Goal: Transaction & Acquisition: Purchase product/service

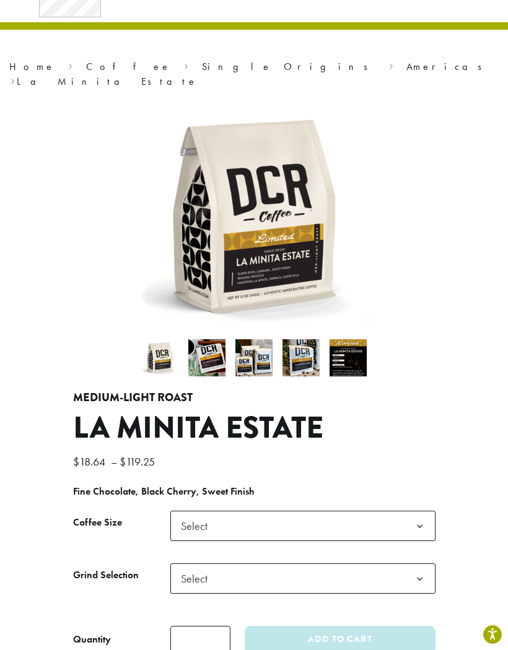
click at [415, 511] on b at bounding box center [419, 526] width 30 height 30
click at [425, 564] on b at bounding box center [419, 579] width 30 height 30
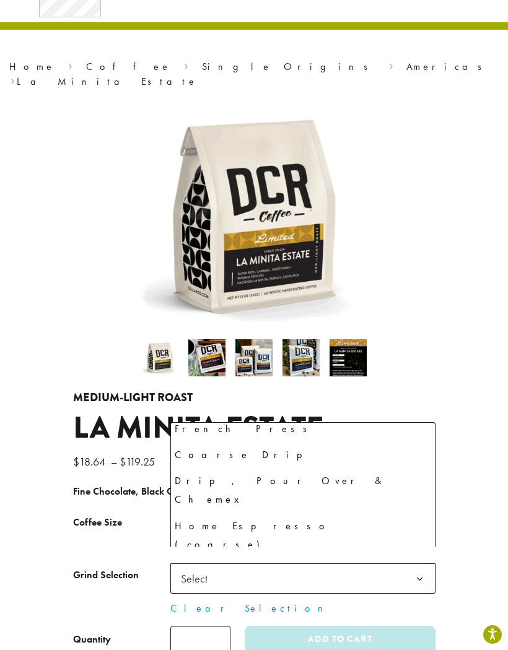
scroll to position [84, 0]
select select "*********"
select select "**********"
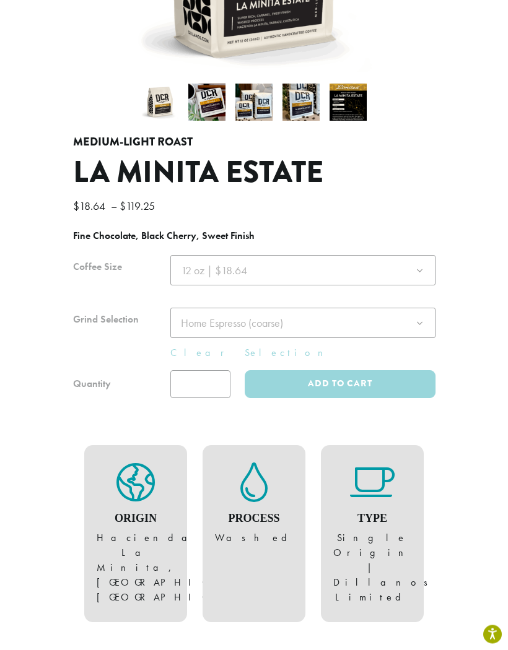
scroll to position [321, 0]
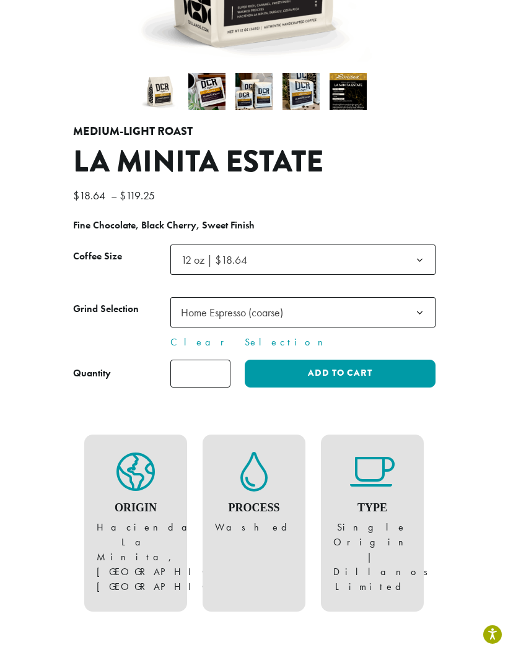
click at [394, 360] on button "Add to cart" at bounding box center [340, 374] width 190 height 28
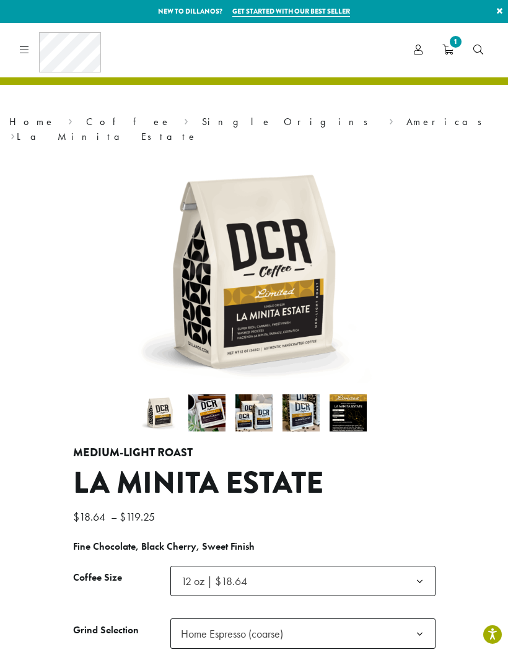
click at [28, 51] on icon at bounding box center [24, 50] width 9 height 10
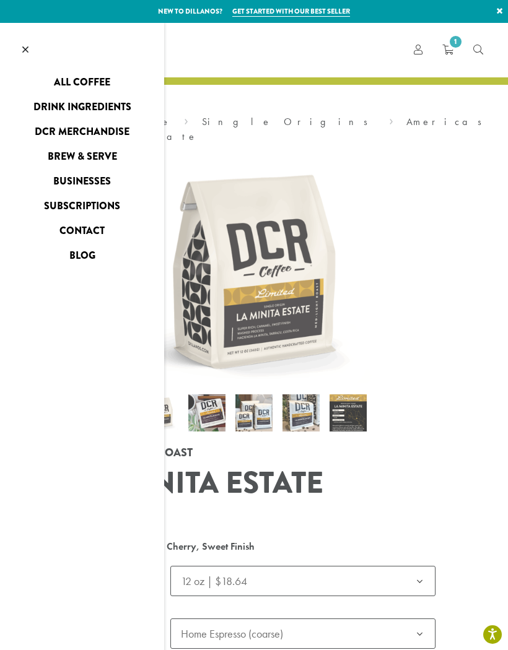
click at [55, 110] on link "Drink Ingredients" at bounding box center [82, 107] width 164 height 20
click at [46, 113] on link "Drink Ingredients" at bounding box center [82, 107] width 164 height 20
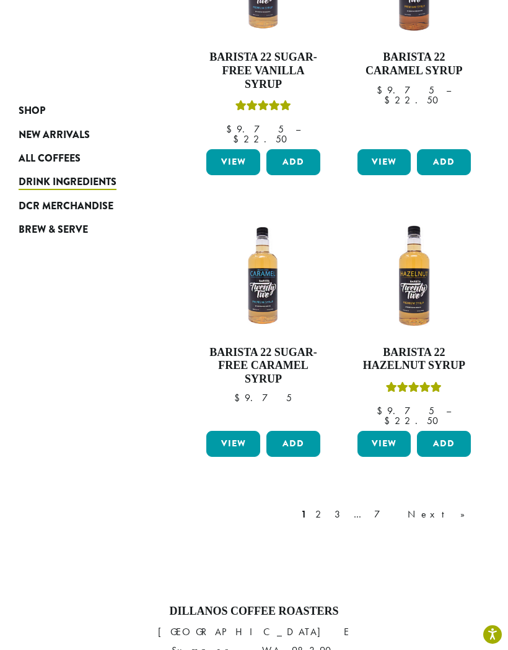
scroll to position [1501, 0]
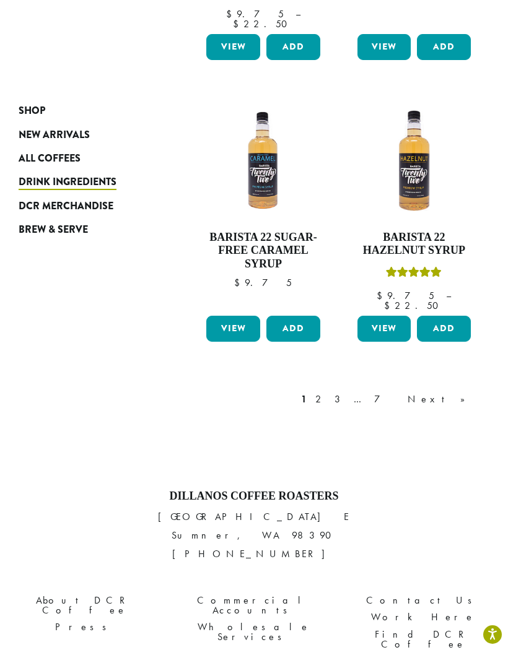
click at [463, 392] on link "Next »" at bounding box center [440, 399] width 71 height 15
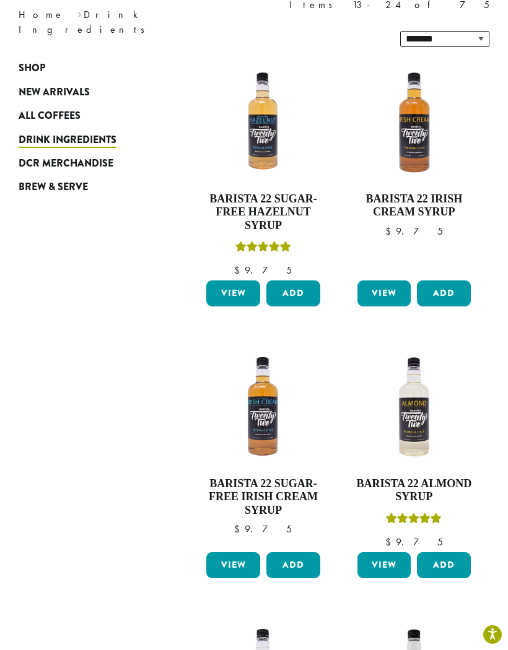
scroll to position [76, 0]
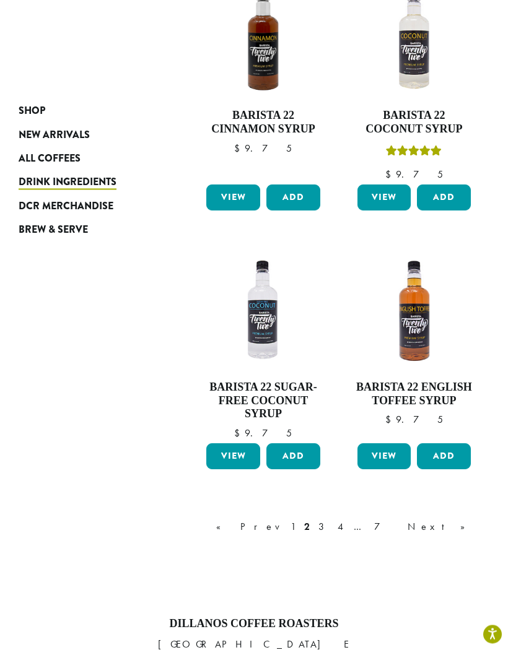
click at [460, 520] on link "Next »" at bounding box center [440, 527] width 71 height 15
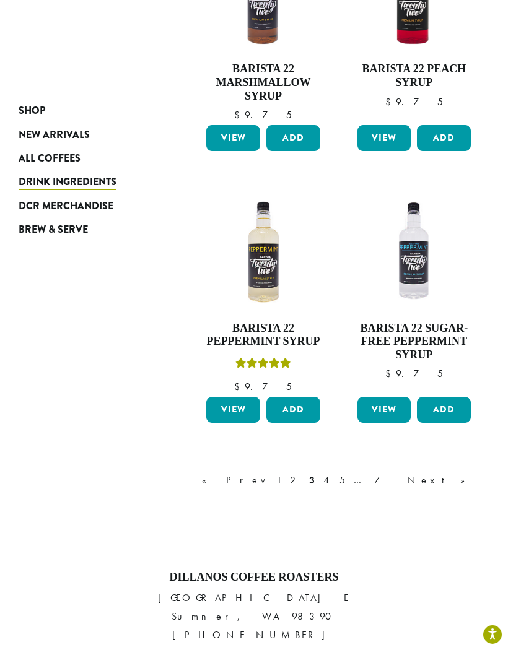
scroll to position [1365, 0]
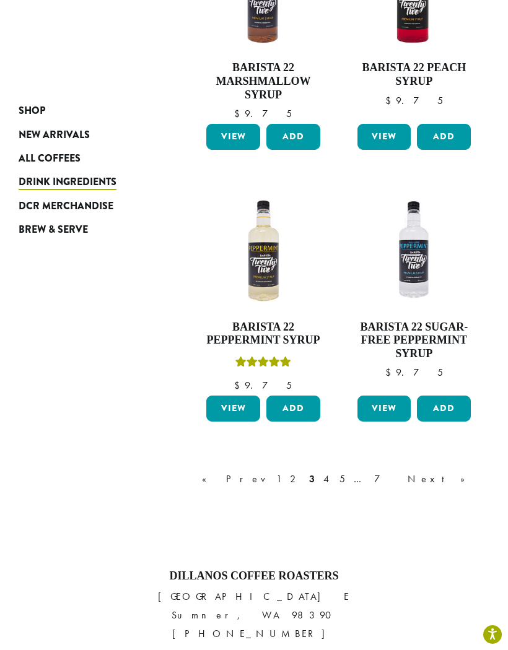
click at [401, 472] on link "7" at bounding box center [387, 479] width 30 height 15
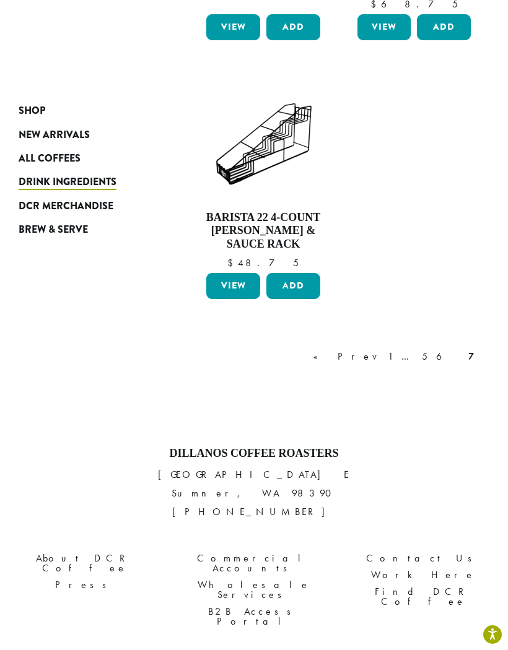
scroll to position [431, 0]
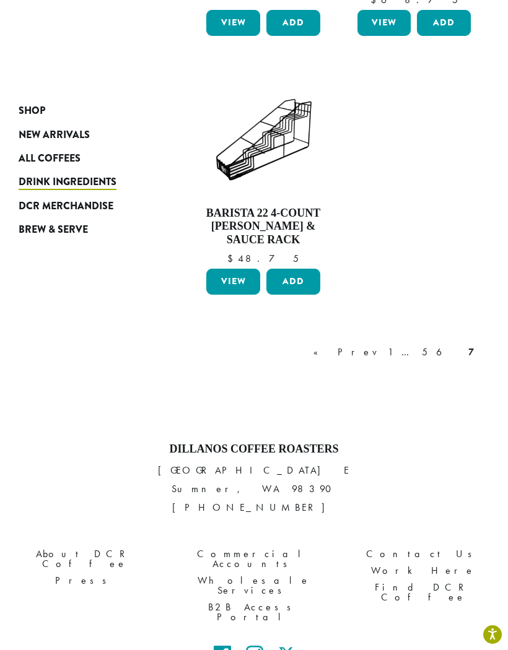
click at [430, 345] on link "5" at bounding box center [424, 352] width 11 height 15
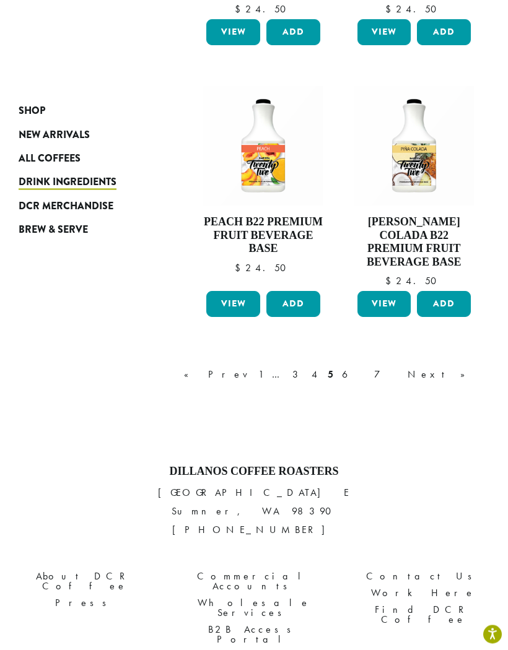
scroll to position [1535, 0]
click at [252, 367] on link "« Prev" at bounding box center [216, 374] width 71 height 15
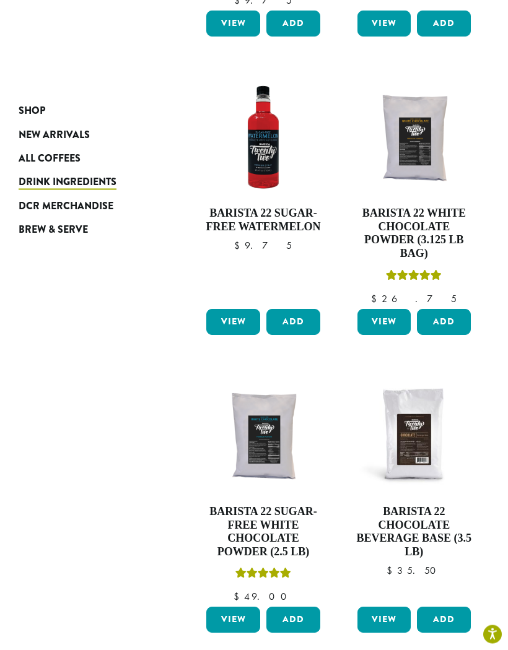
scroll to position [1193, 0]
click at [294, 607] on button "Add" at bounding box center [293, 620] width 54 height 26
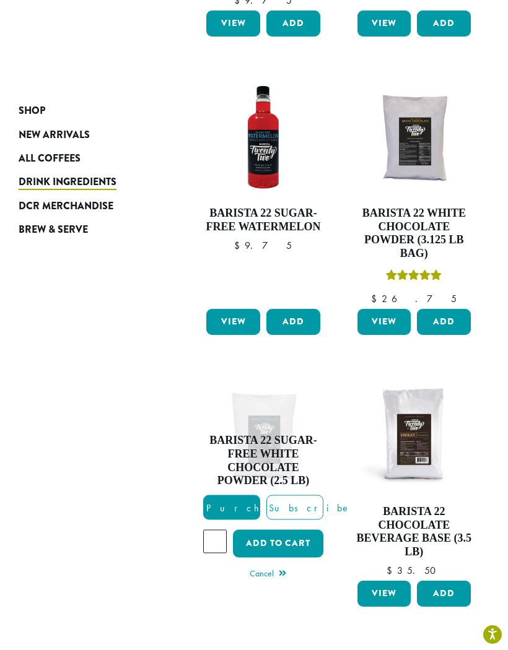
click at [303, 529] on button "Add to cart" at bounding box center [278, 543] width 90 height 28
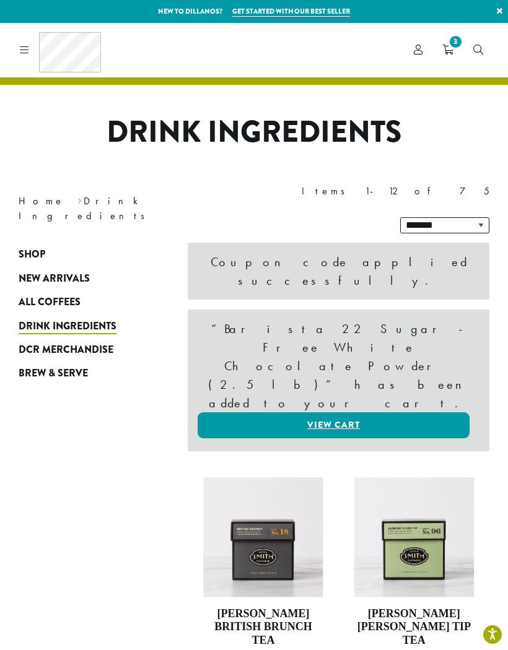
click at [33, 295] on span "All Coffees" at bounding box center [50, 302] width 62 height 15
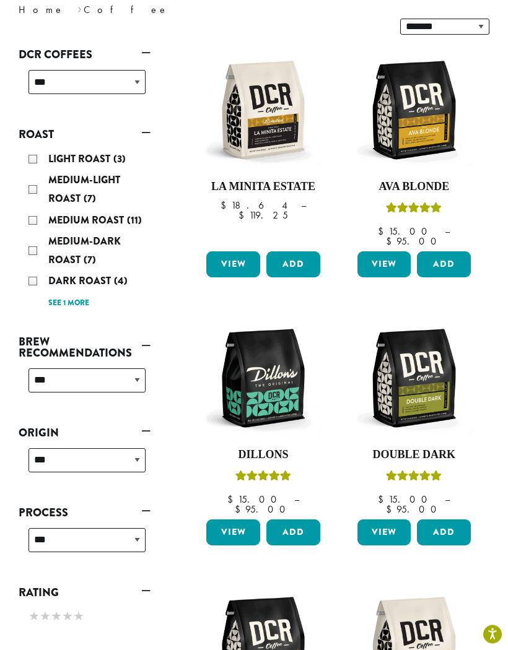
scroll to position [199, 0]
click at [139, 528] on select "**********" at bounding box center [86, 540] width 117 height 24
select select "******"
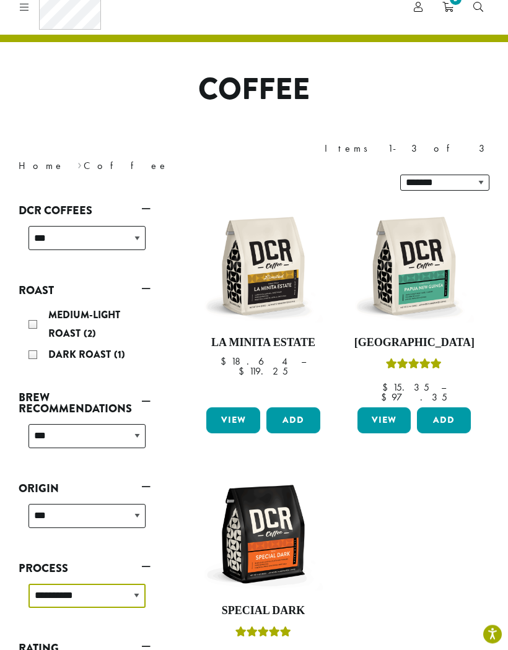
scroll to position [43, 0]
click at [132, 226] on select "**********" at bounding box center [86, 238] width 117 height 24
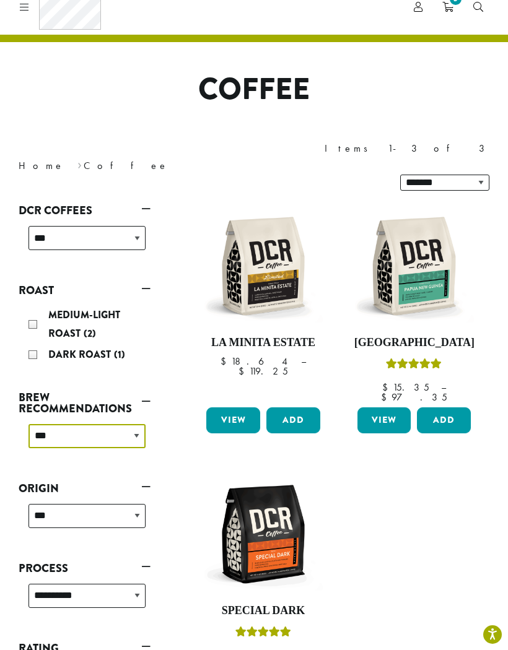
click at [44, 424] on select "**********" at bounding box center [86, 436] width 117 height 24
click at [162, 446] on div "**********" at bounding box center [254, 493] width 508 height 586
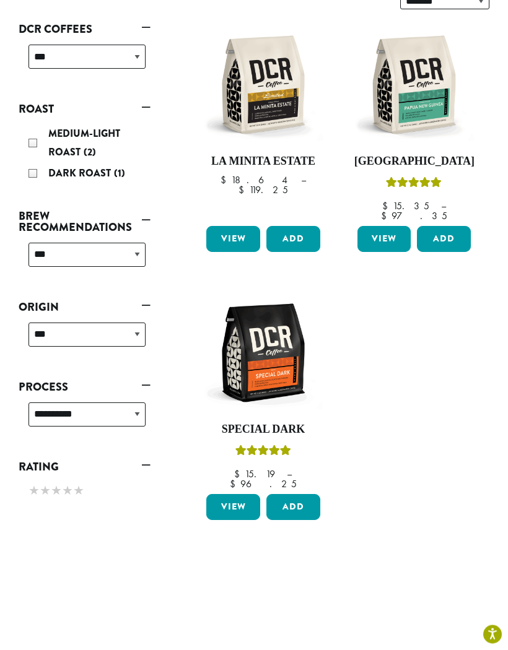
scroll to position [224, 0]
click at [38, 402] on select "**********" at bounding box center [86, 414] width 117 height 24
select select
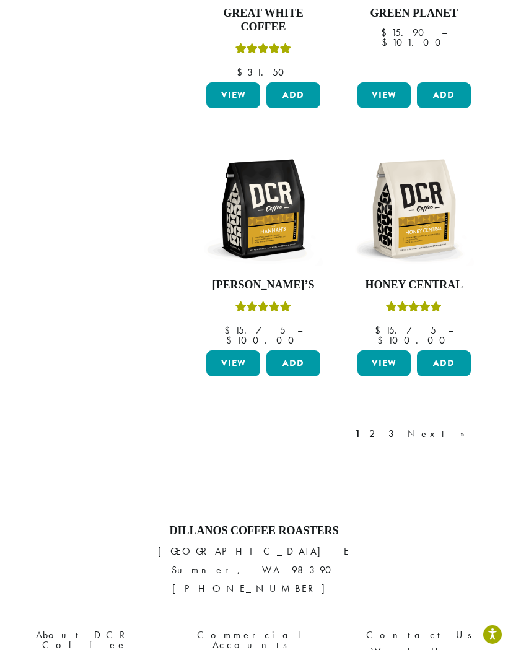
scroll to position [1514, 0]
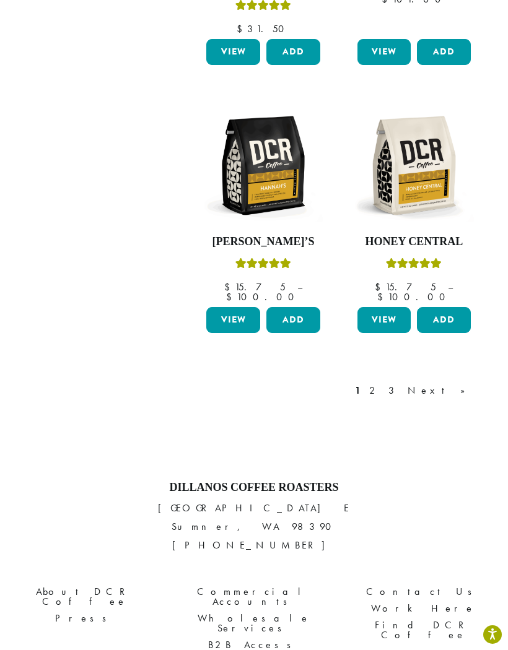
click at [466, 383] on link "Next »" at bounding box center [440, 390] width 71 height 15
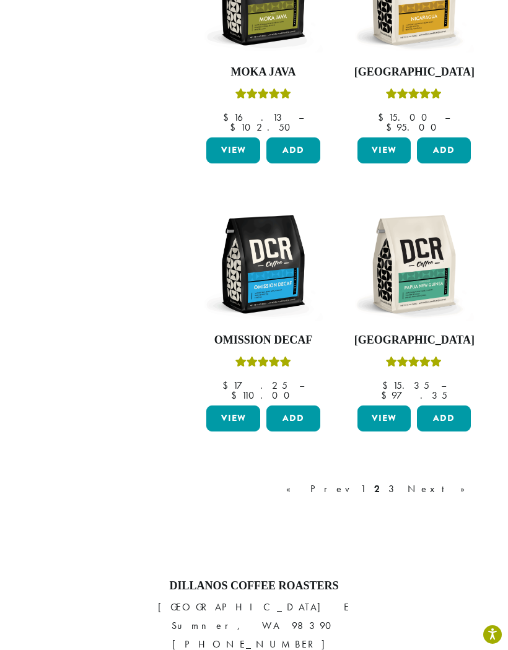
scroll to position [1425, 0]
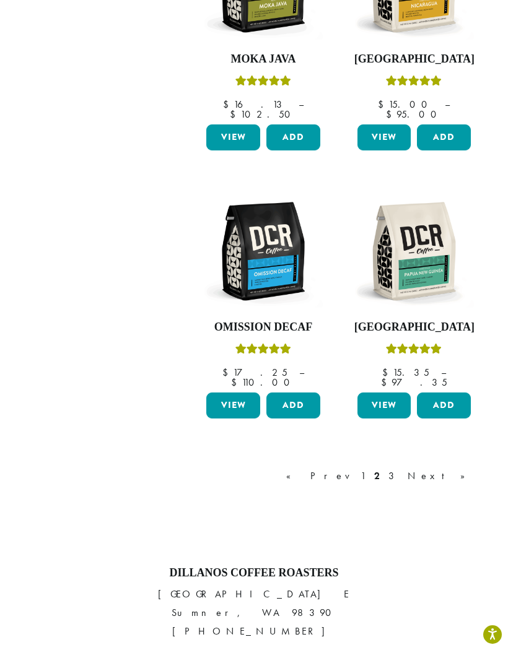
click at [459, 469] on link "Next »" at bounding box center [440, 476] width 71 height 15
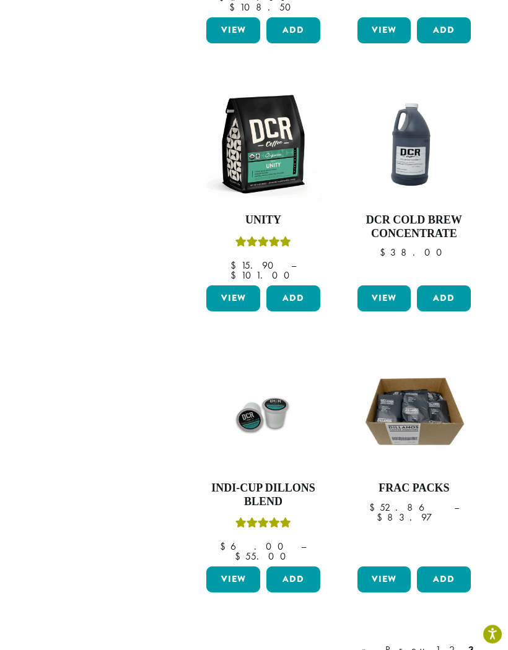
scroll to position [1240, 0]
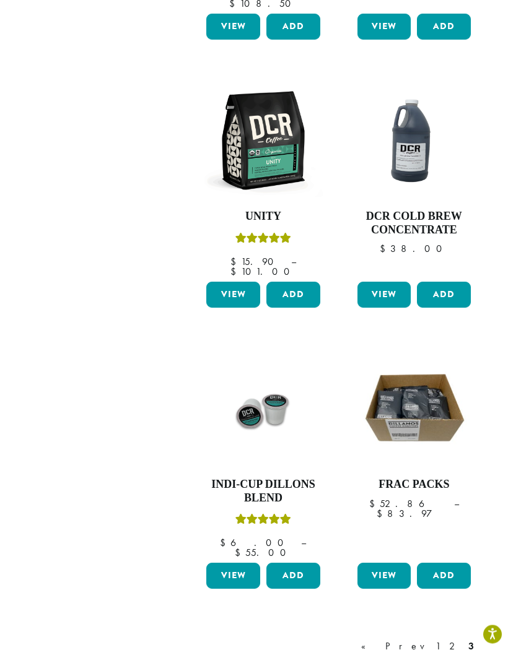
click at [461, 640] on link "2" at bounding box center [453, 647] width 15 height 15
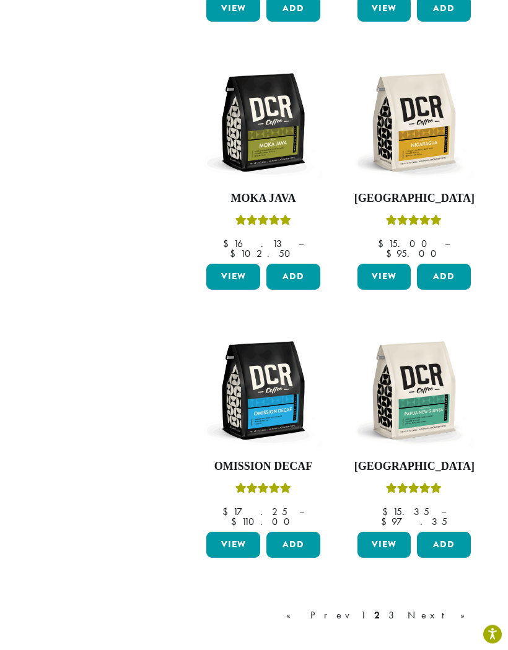
scroll to position [1285, 0]
click at [368, 608] on link "1" at bounding box center [363, 615] width 10 height 15
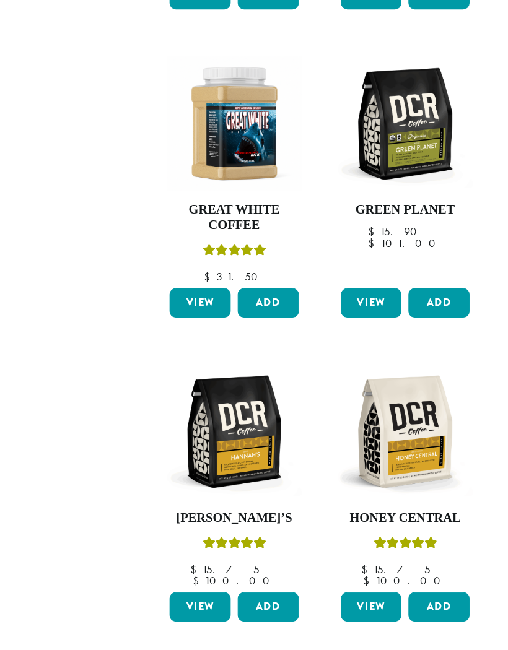
scroll to position [1269, 0]
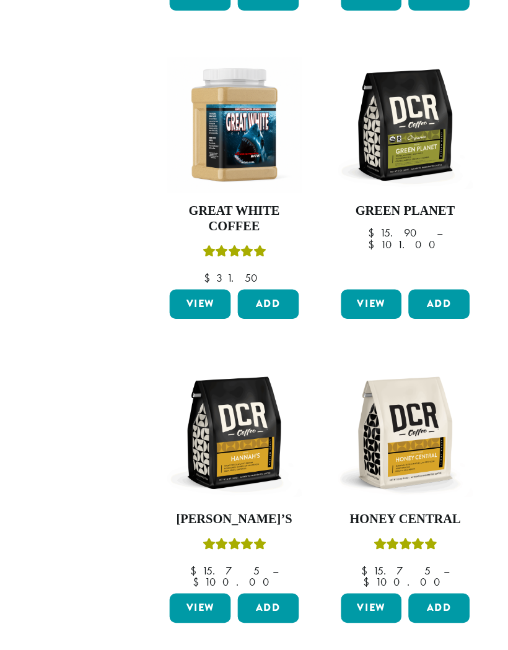
click at [405, 628] on link "Next »" at bounding box center [440, 635] width 71 height 15
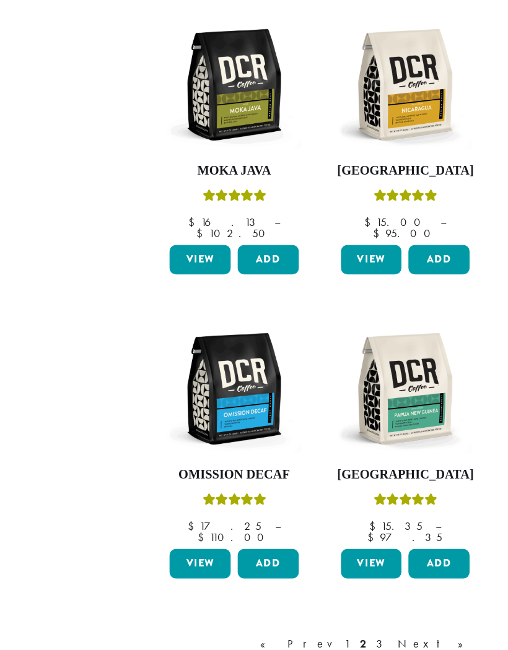
scroll to position [1310, 0]
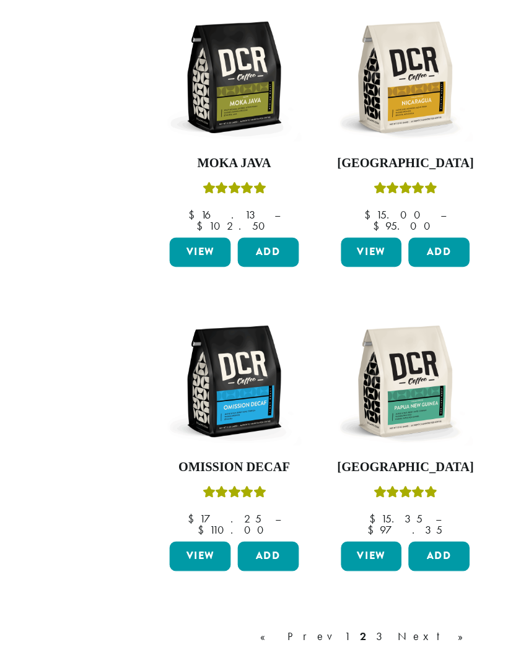
click at [405, 583] on link "Next »" at bounding box center [440, 590] width 71 height 15
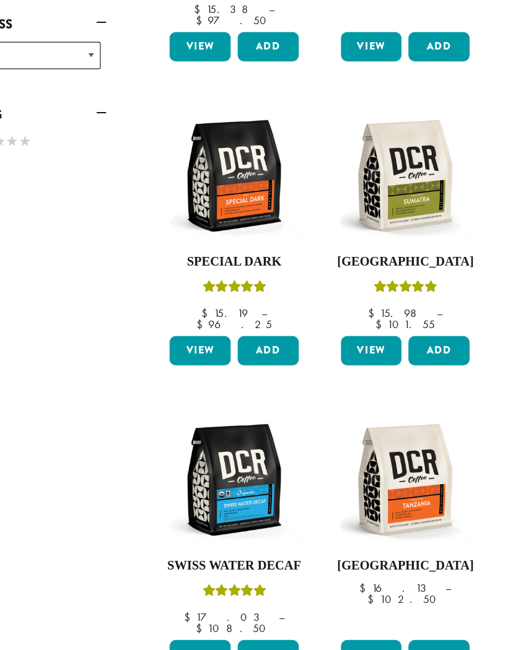
scroll to position [661, 0]
click at [203, 393] on img at bounding box center [263, 453] width 120 height 120
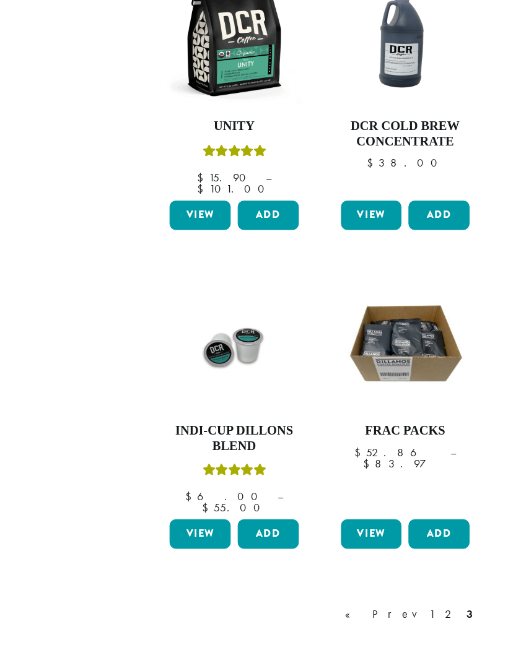
scroll to position [1327, 0]
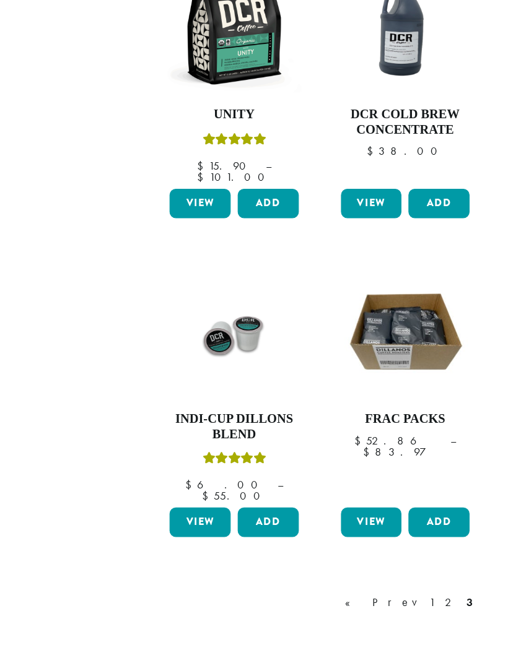
click at [446, 553] on link "2" at bounding box center [453, 560] width 15 height 15
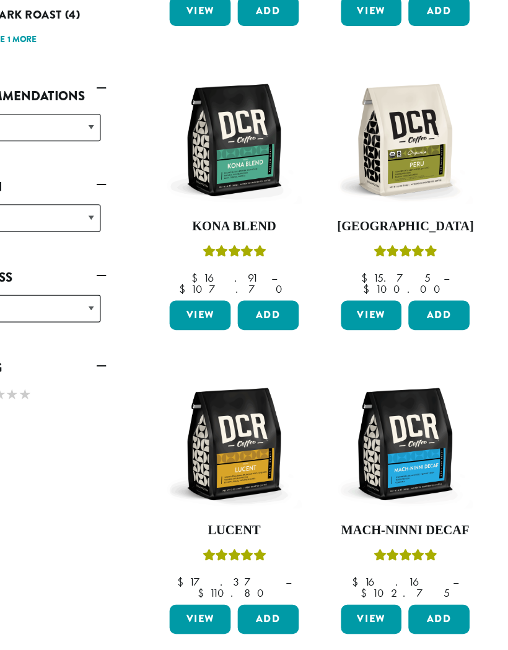
scroll to position [438, 0]
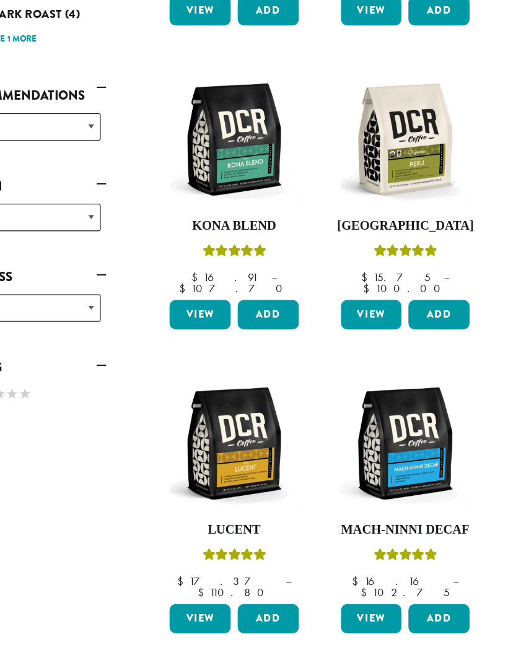
click at [366, 361] on img at bounding box center [414, 421] width 120 height 120
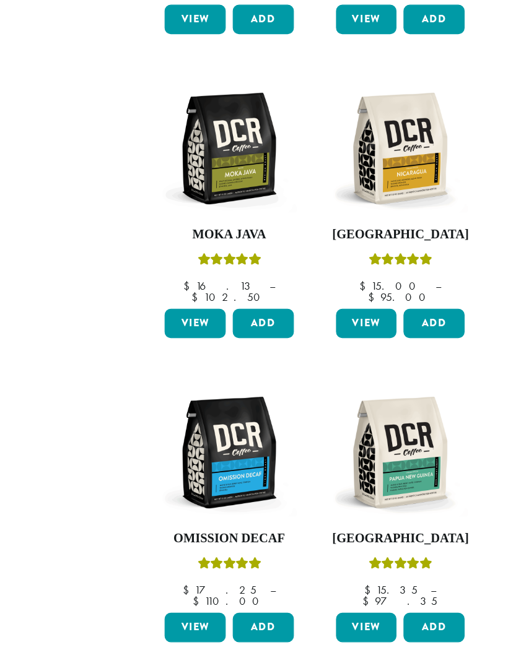
scroll to position [1248, 0]
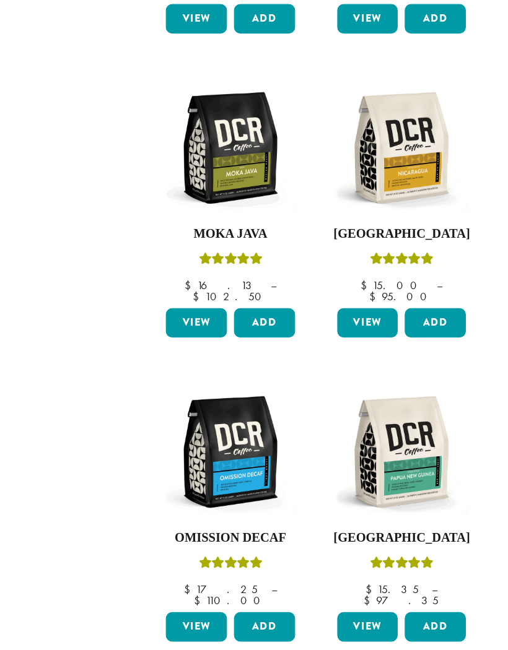
click at [203, 368] on img at bounding box center [263, 428] width 120 height 120
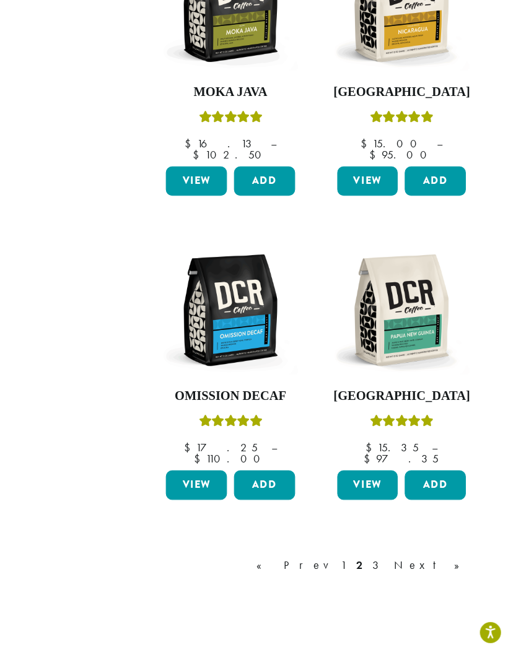
click at [358, 568] on link "1" at bounding box center [363, 575] width 10 height 15
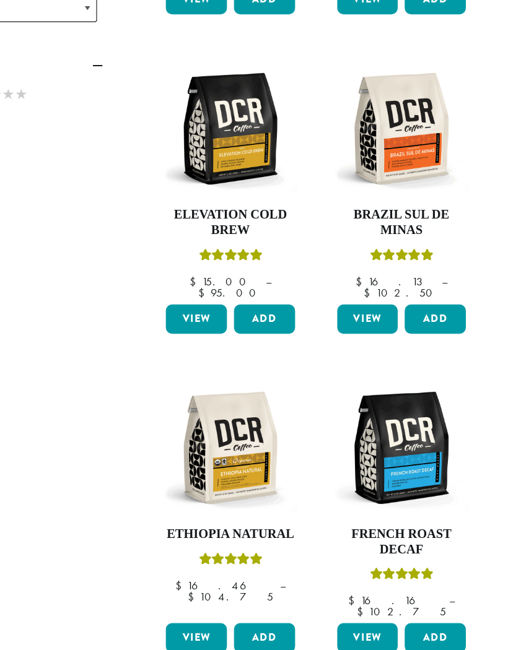
scroll to position [704, 0]
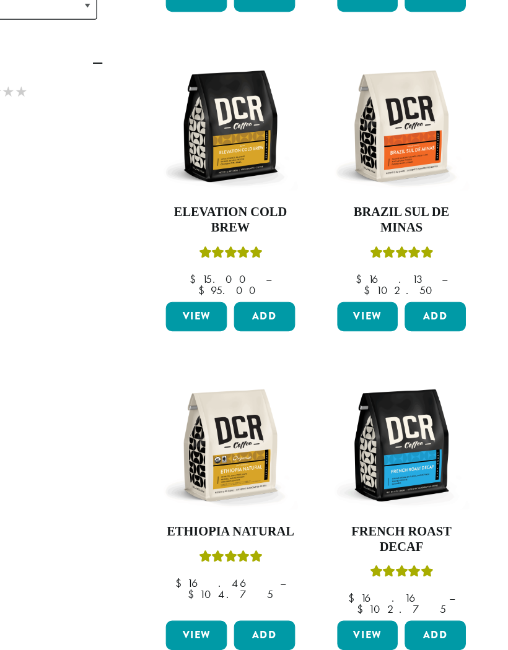
click at [359, 363] on img at bounding box center [414, 423] width 120 height 120
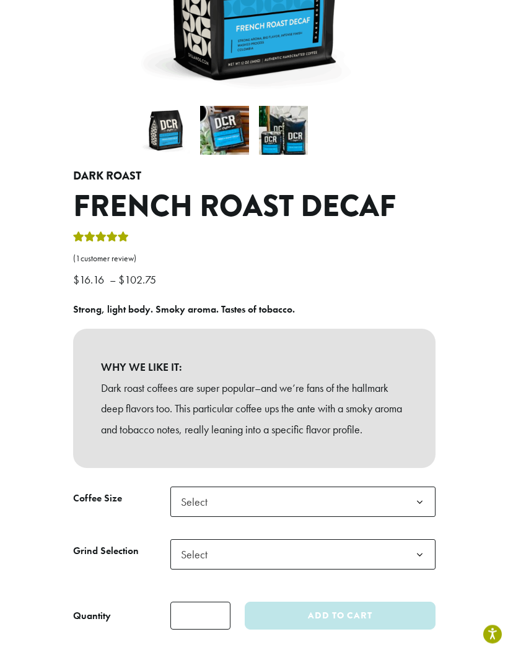
scroll to position [290, 0]
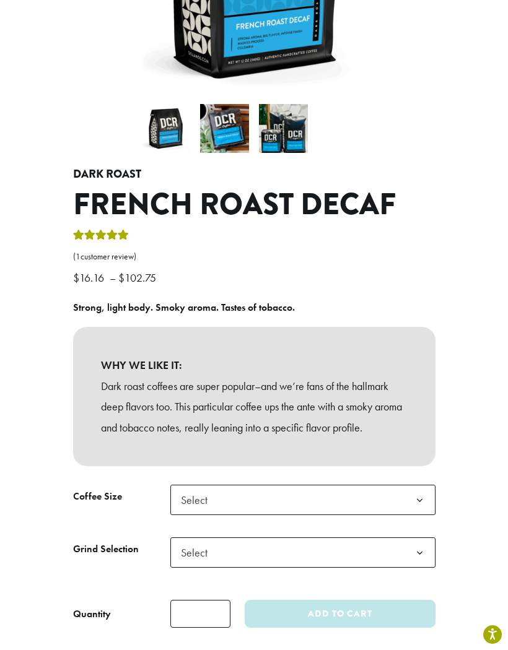
click at [420, 485] on b at bounding box center [419, 500] width 30 height 30
click at [424, 538] on b at bounding box center [419, 553] width 30 height 30
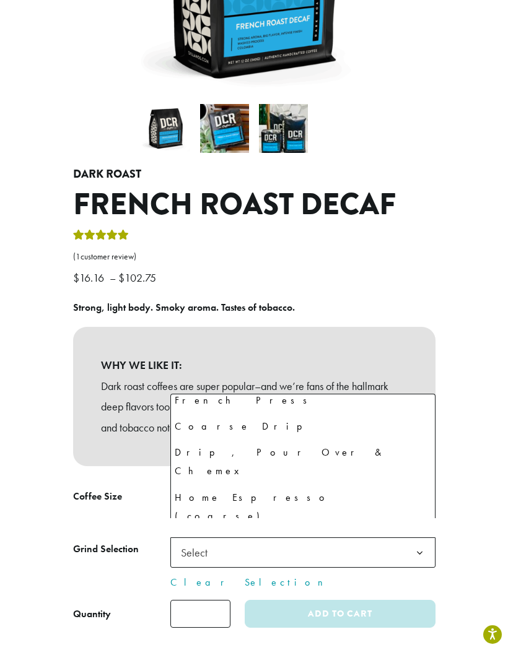
scroll to position [84, 0]
select select "*********"
select select "**********"
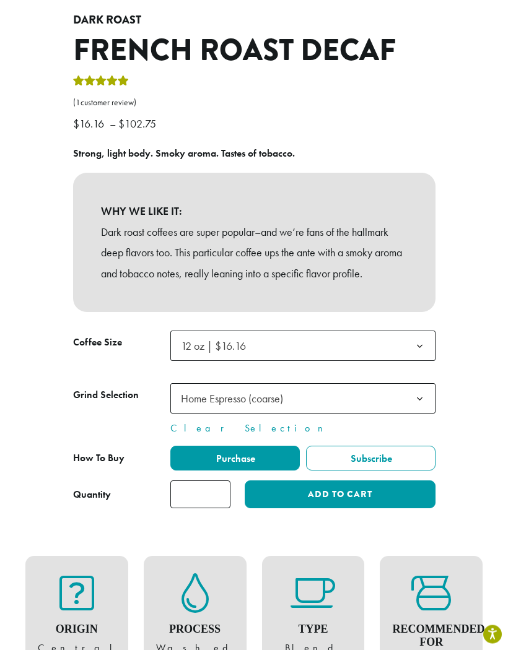
scroll to position [445, 0]
click at [334, 480] on button "Add to cart" at bounding box center [340, 494] width 190 height 28
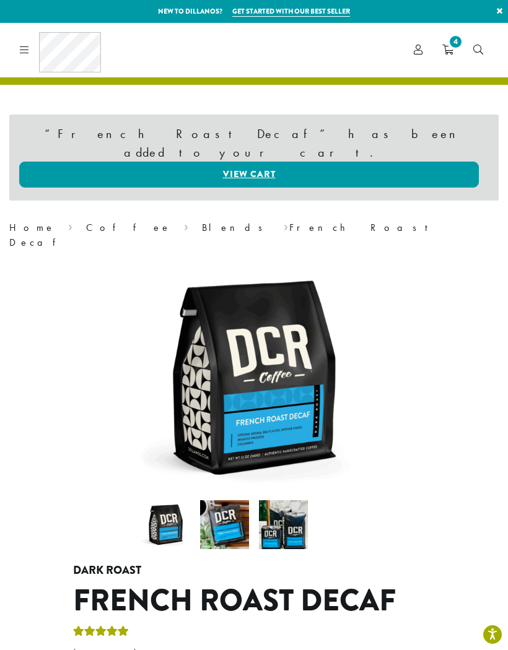
click at [454, 50] on span "4" at bounding box center [455, 41] width 17 height 17
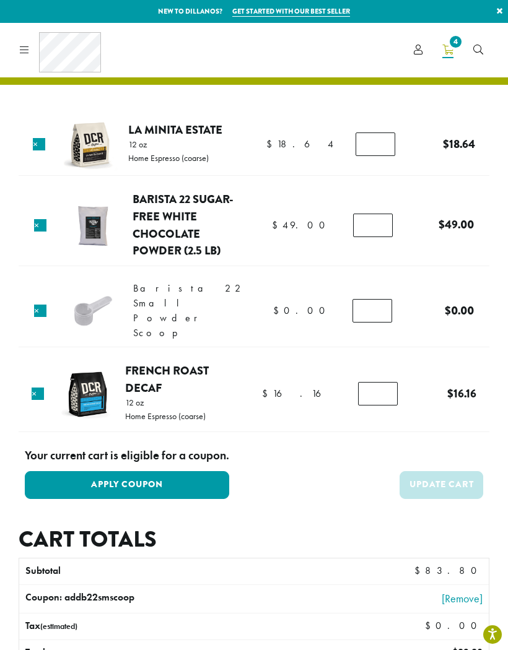
click at [56, 476] on button "Apply Coupon" at bounding box center [127, 485] width 204 height 28
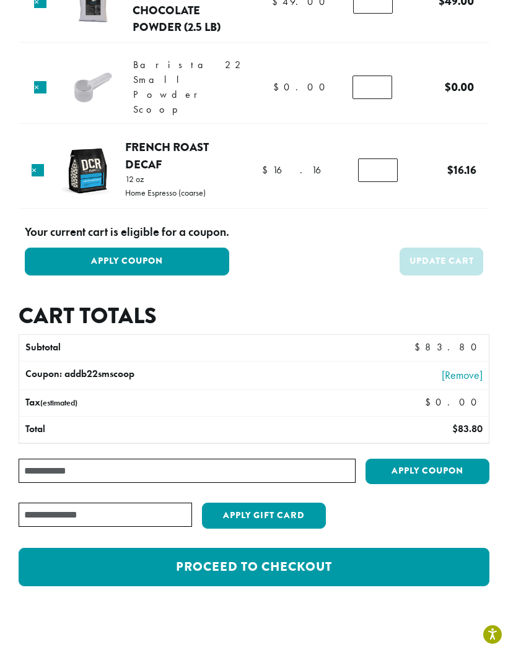
scroll to position [303, 0]
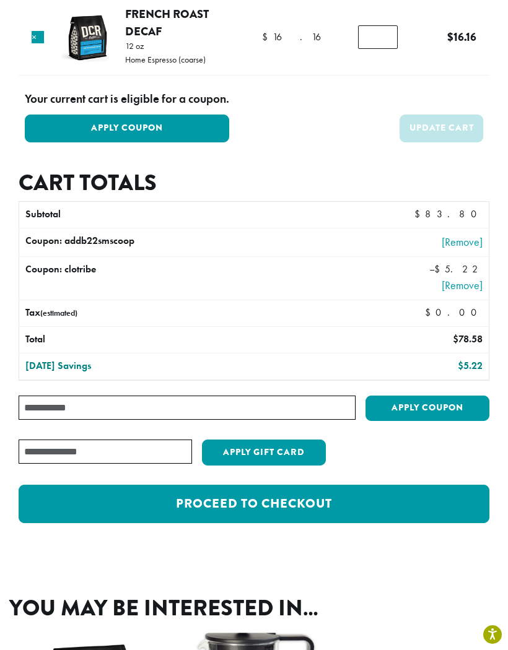
click at [419, 485] on link "Proceed to checkout" at bounding box center [254, 504] width 471 height 38
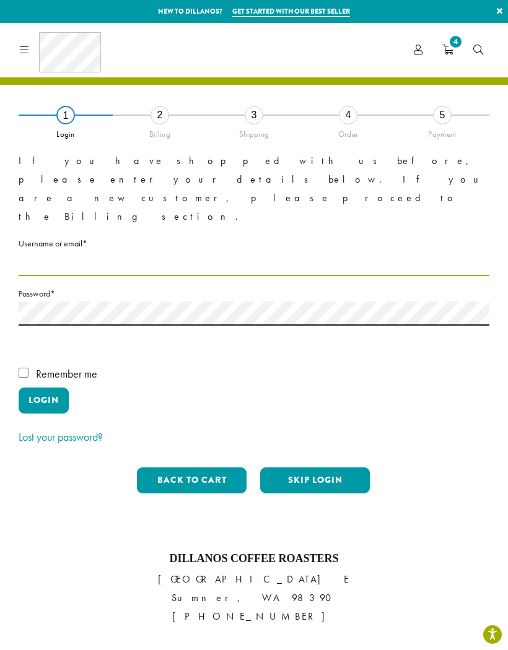
type input "**********"
click at [43, 388] on button "Login" at bounding box center [44, 401] width 50 height 26
click at [50, 388] on button "Login" at bounding box center [44, 401] width 50 height 26
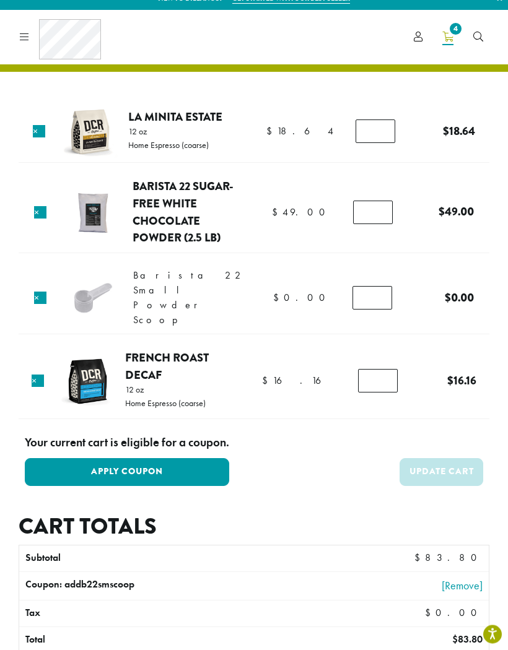
scroll to position [15, 0]
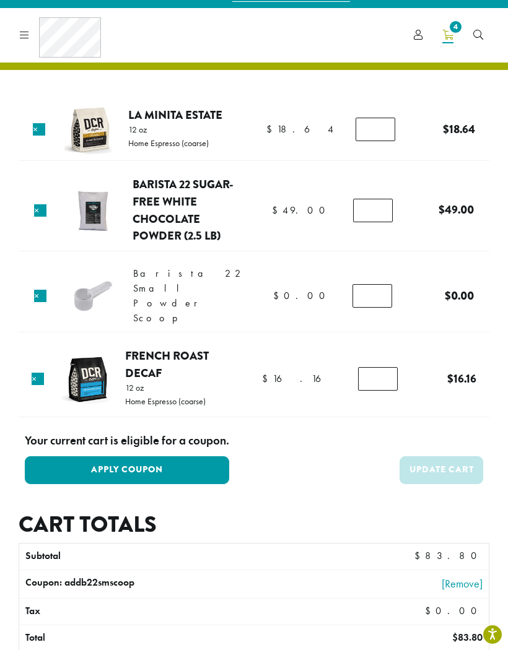
click at [187, 456] on button "Apply Coupon" at bounding box center [127, 470] width 204 height 28
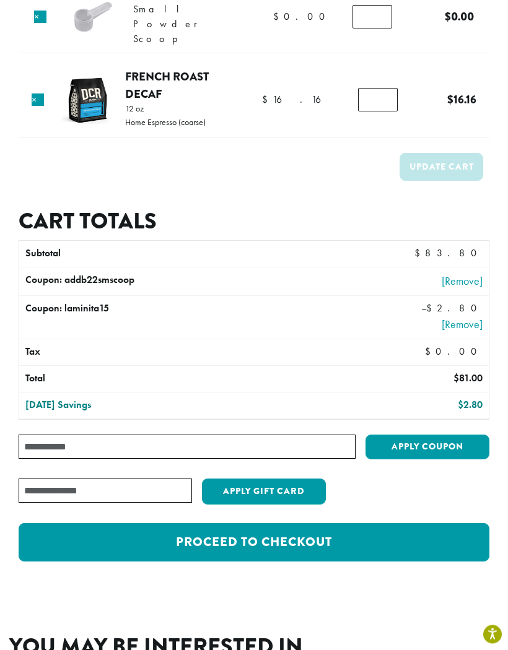
scroll to position [371, 0]
click at [329, 523] on link "Proceed to checkout" at bounding box center [254, 542] width 471 height 38
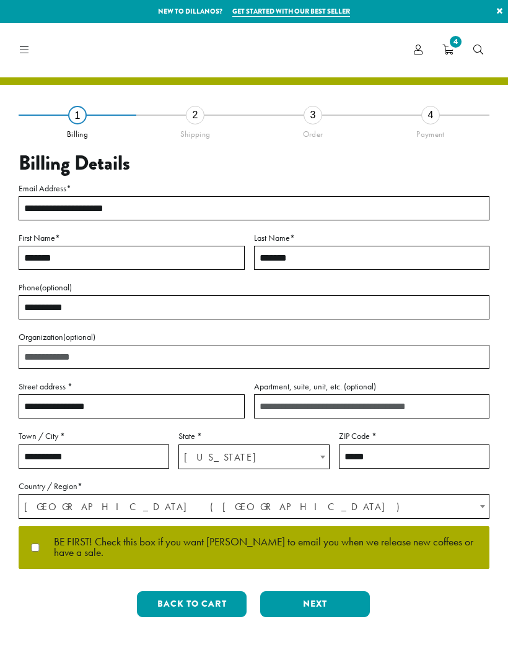
select select "**"
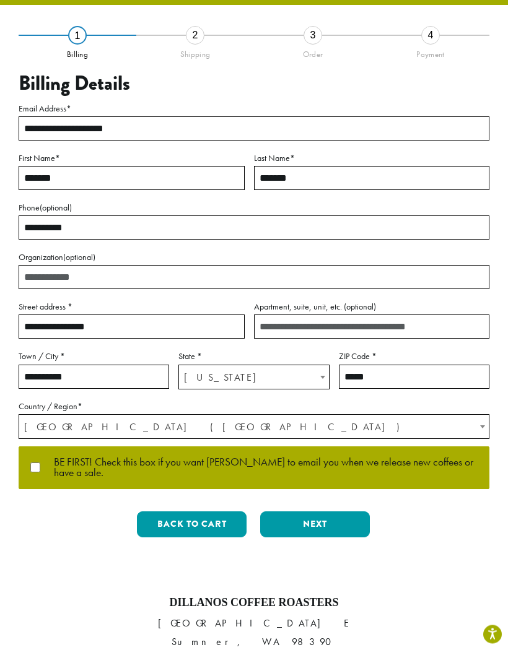
scroll to position [80, 0]
click at [328, 522] on button "Next" at bounding box center [315, 524] width 110 height 26
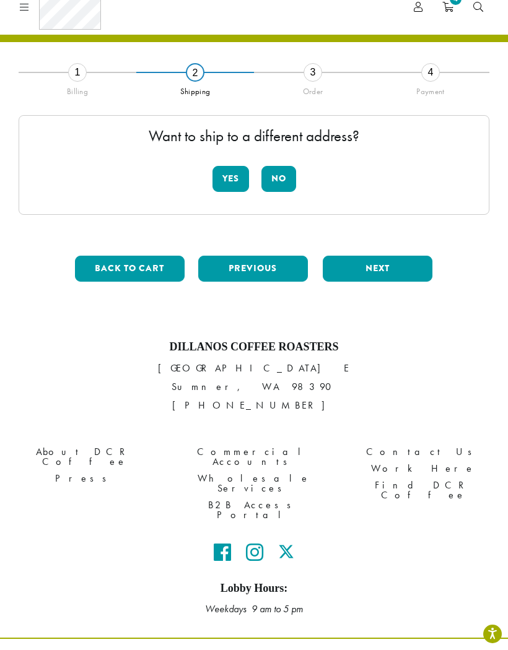
scroll to position [43, 0]
click at [285, 181] on button "No" at bounding box center [278, 179] width 35 height 26
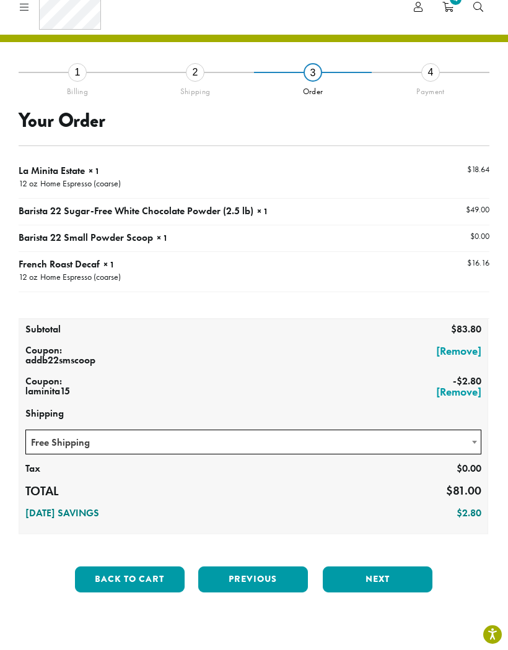
click at [401, 577] on button "Next" at bounding box center [378, 580] width 110 height 26
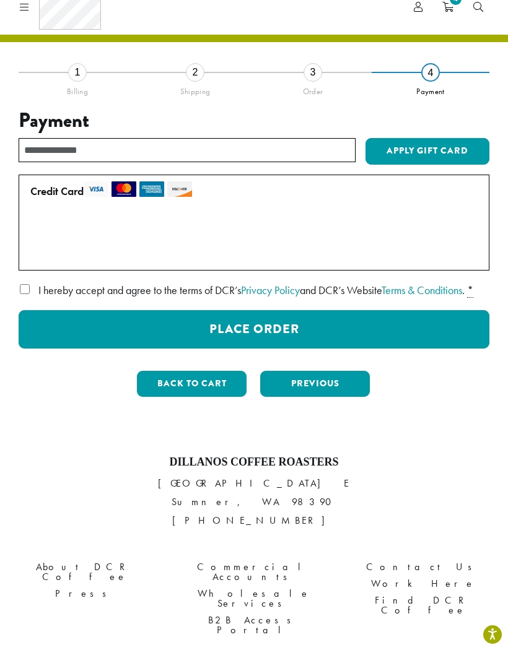
click at [414, 347] on button "Place Order" at bounding box center [254, 329] width 471 height 38
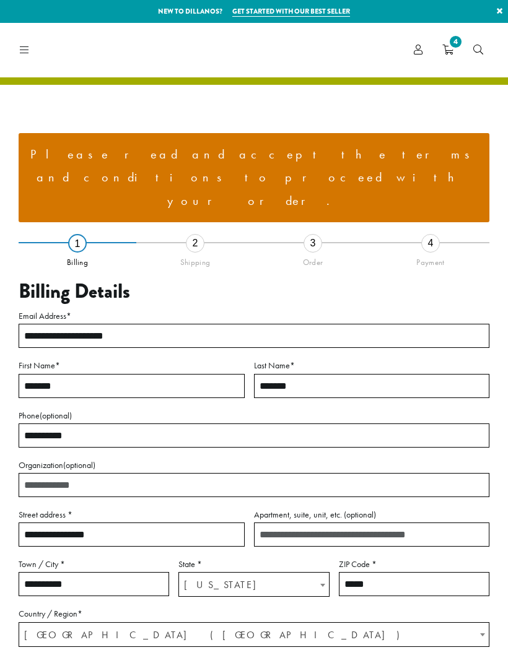
select select "**"
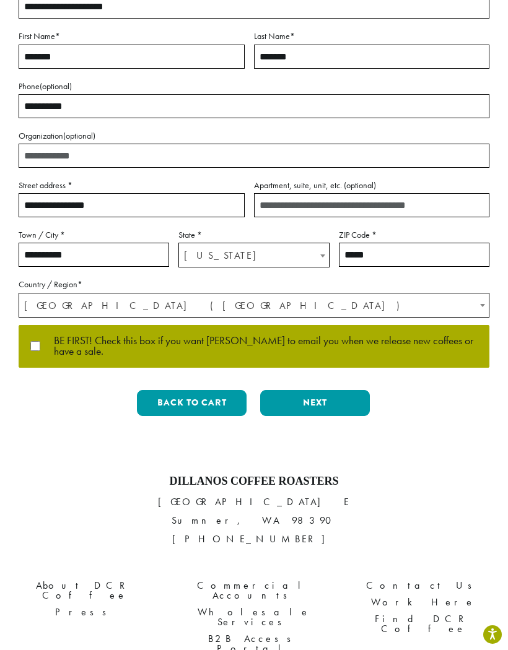
scroll to position [361, 0]
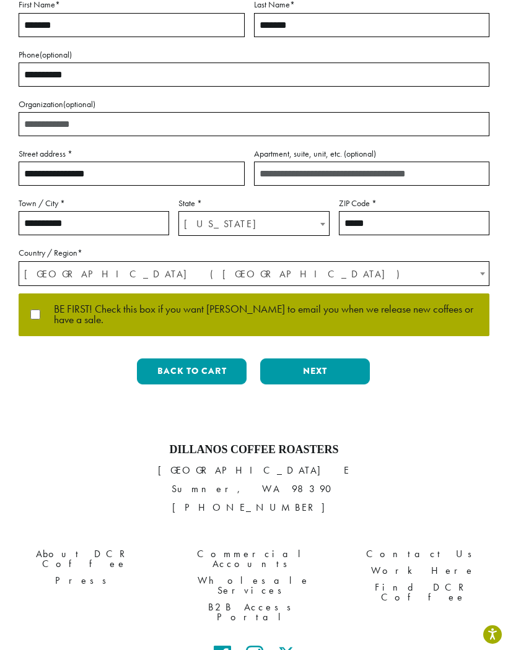
click at [33, 304] on label "BE FIRST! Check this box if you want [PERSON_NAME] to email you when we release…" at bounding box center [254, 315] width 450 height 22
click at [308, 359] on button "Next" at bounding box center [315, 372] width 110 height 26
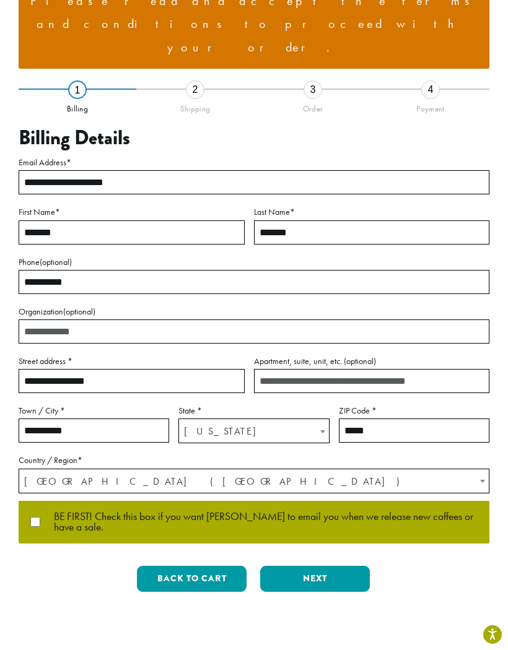
scroll to position [70, 0]
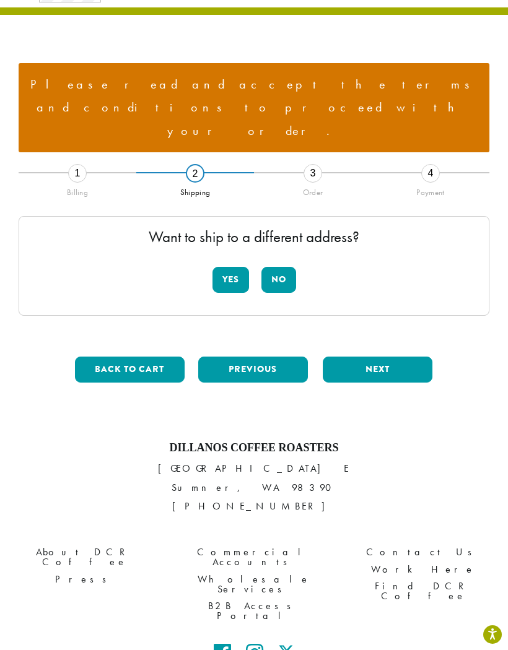
click at [273, 267] on button "No" at bounding box center [278, 280] width 35 height 26
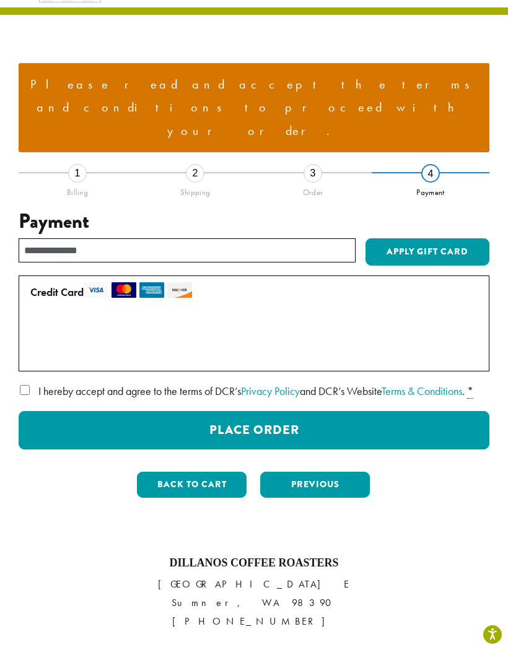
click at [274, 411] on button "Place Order" at bounding box center [254, 430] width 471 height 38
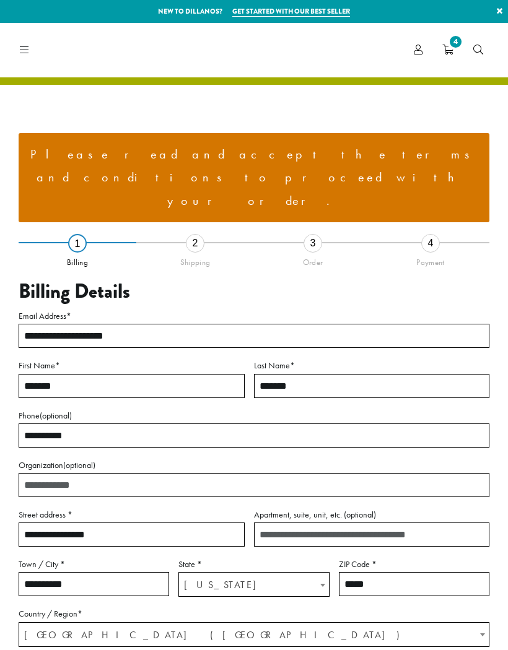
select select "**"
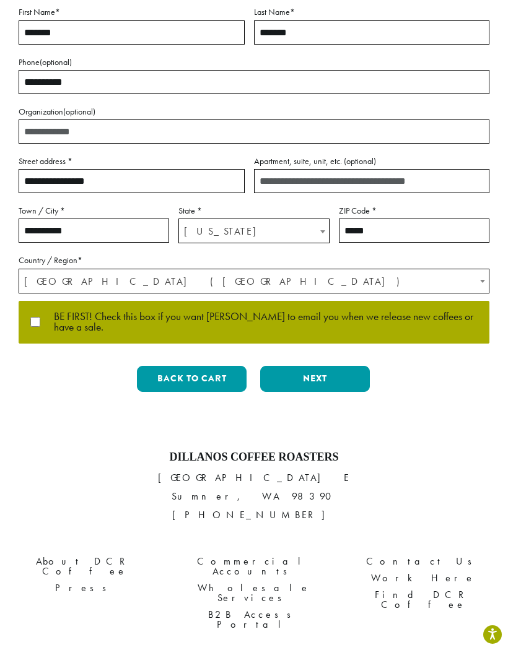
scroll to position [361, 0]
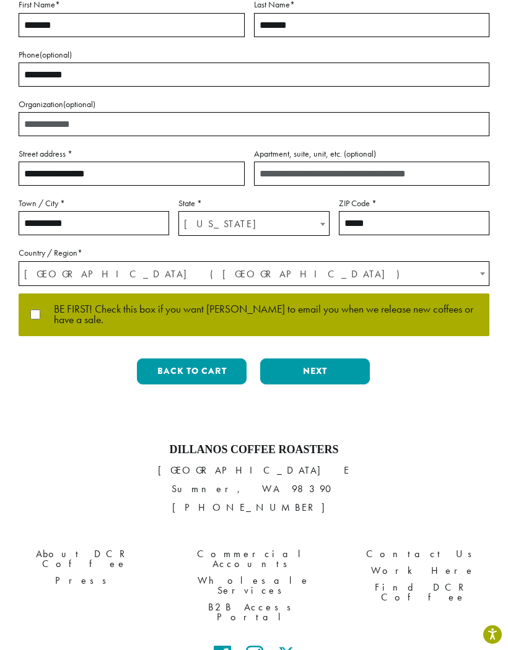
click at [313, 359] on button "Next" at bounding box center [315, 372] width 110 height 26
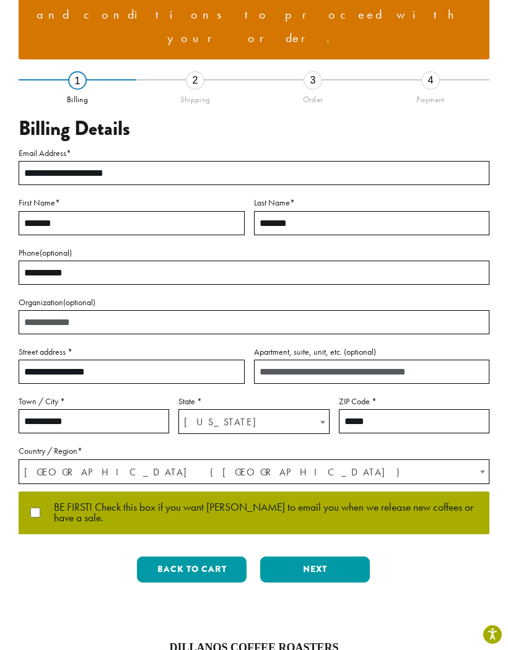
scroll to position [70, 0]
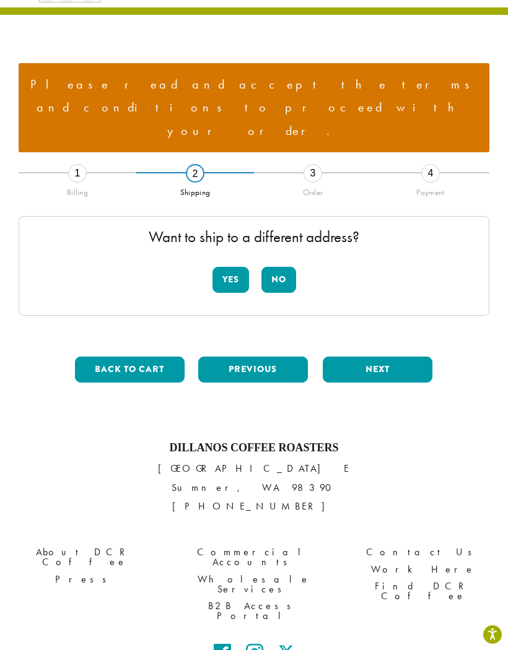
click at [285, 267] on button "No" at bounding box center [278, 280] width 35 height 26
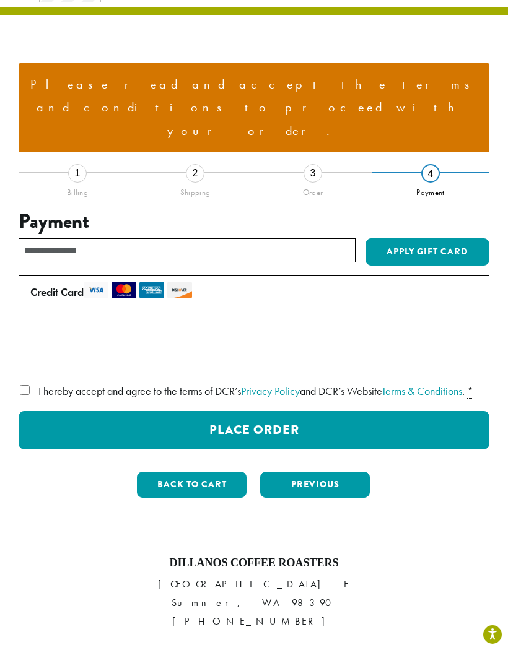
click at [215, 411] on button "Place Order" at bounding box center [254, 430] width 471 height 38
